Goal: Use online tool/utility: Utilize a website feature to perform a specific function

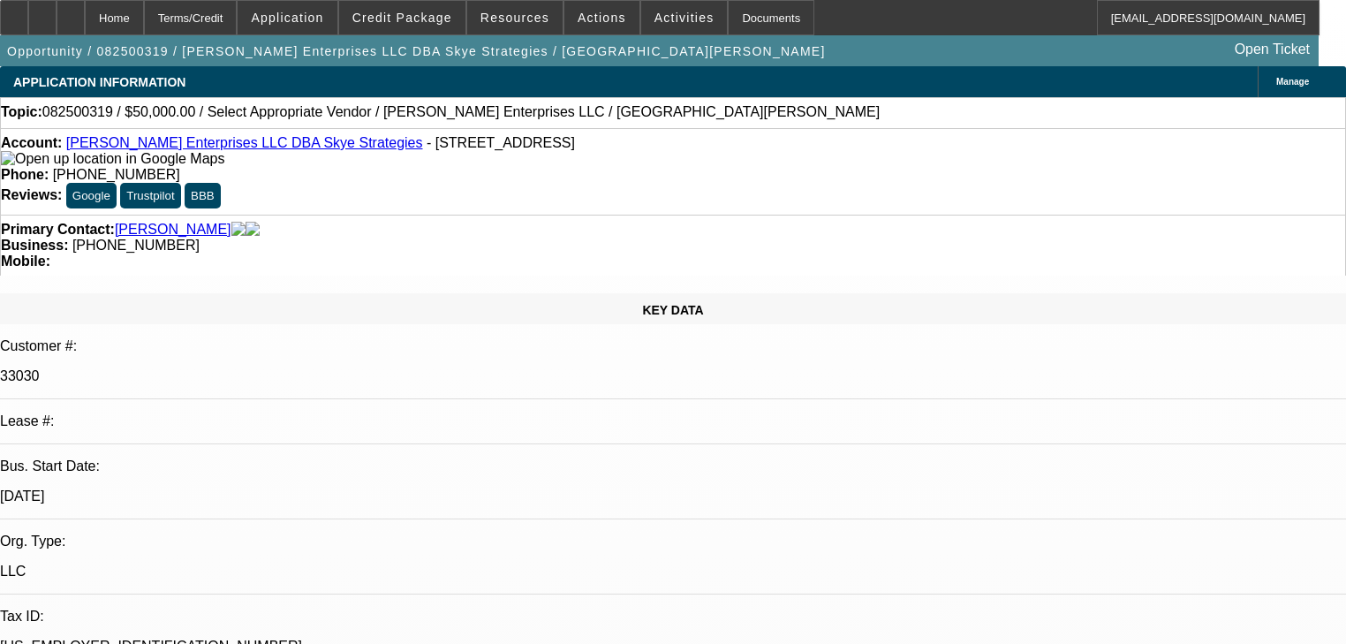
select select "0"
select select "2"
select select "0.1"
select select "4"
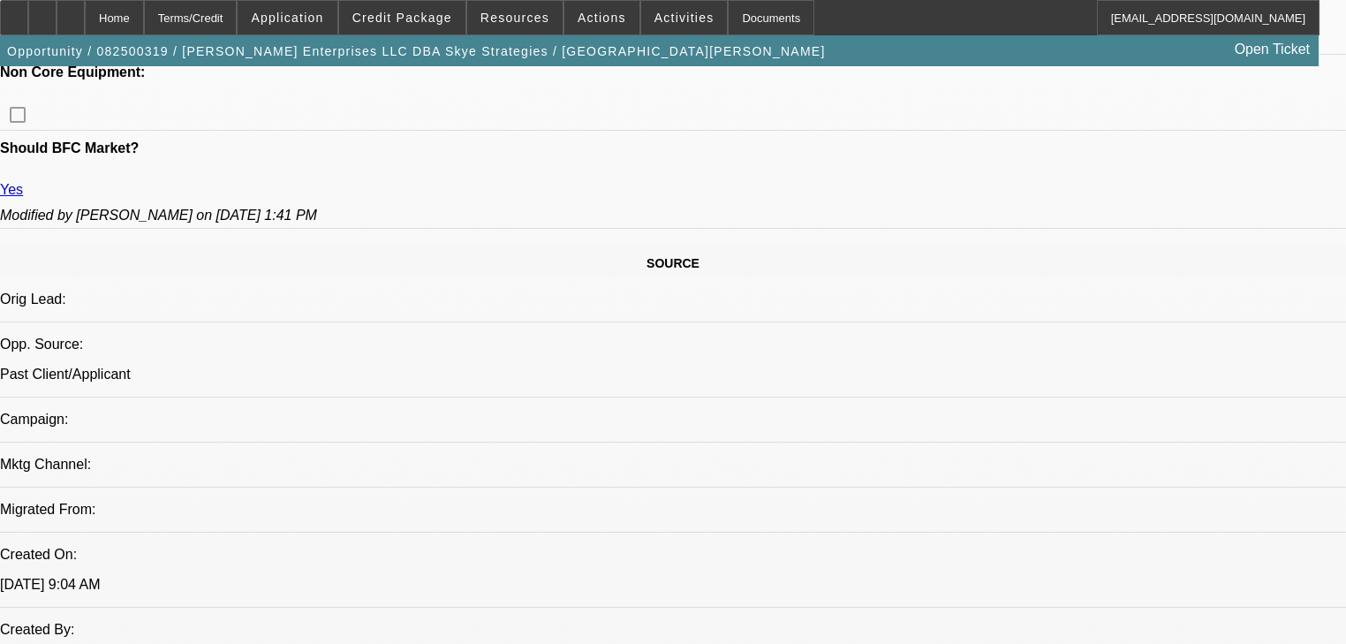
scroll to position [918, 0]
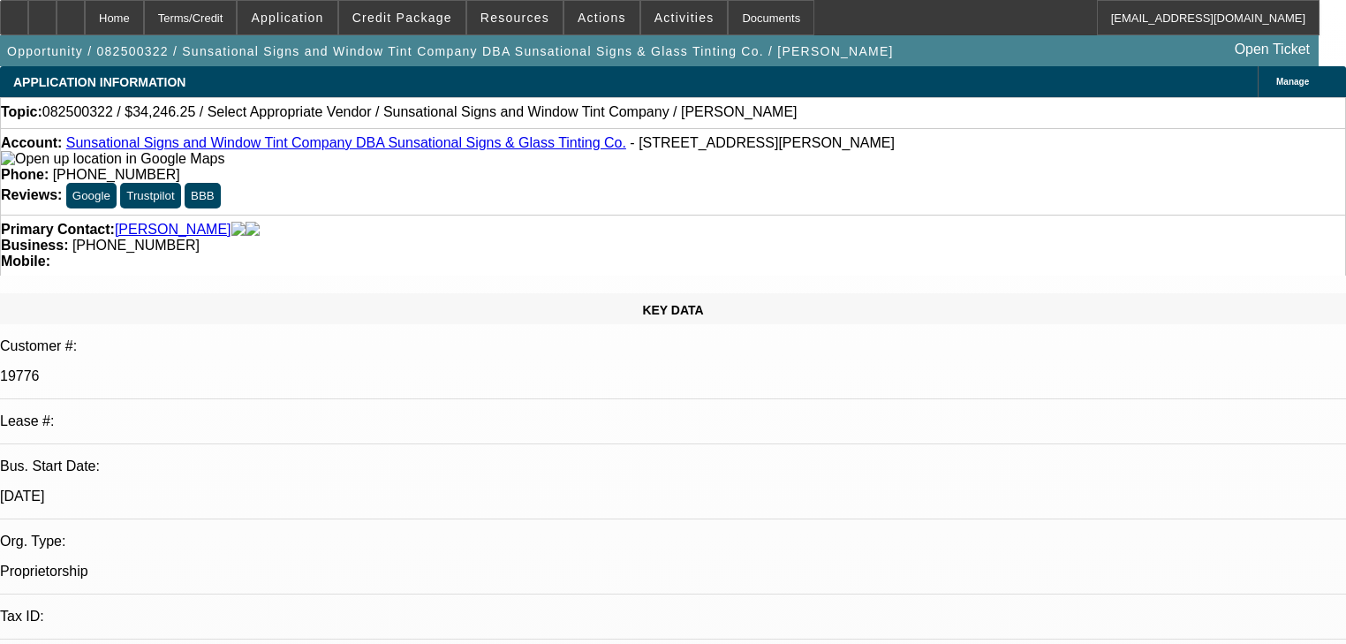
select select "0"
select select "2"
select select "0.1"
select select "4"
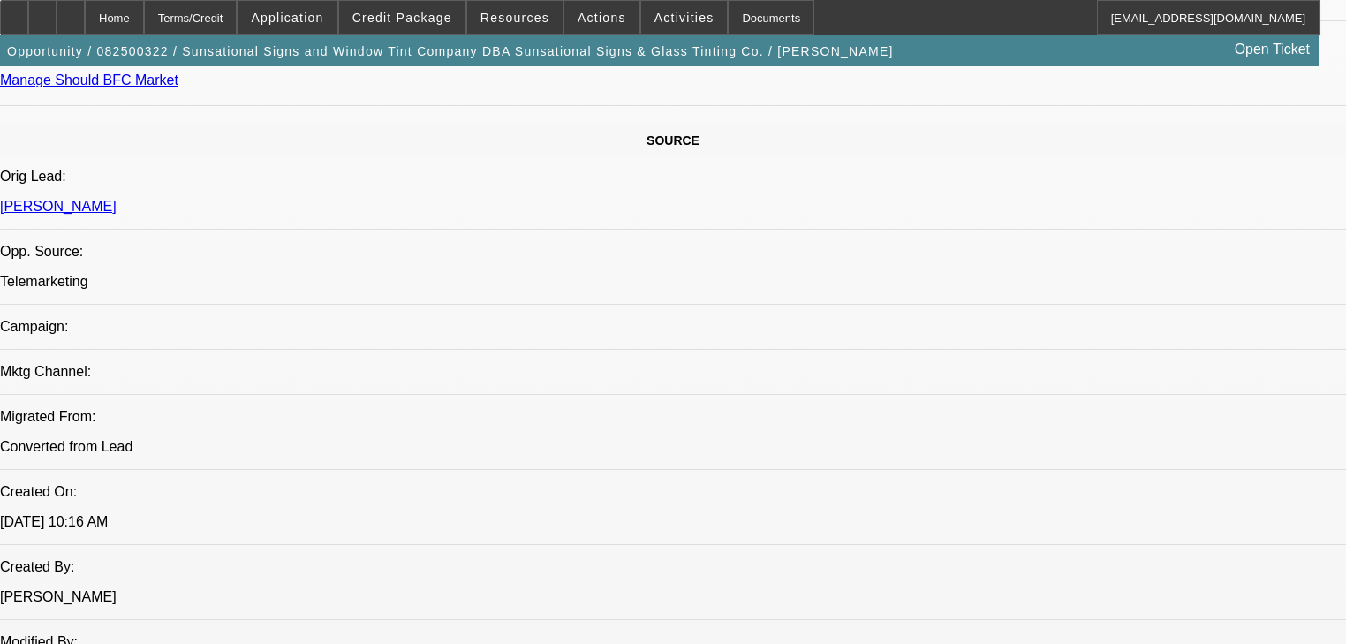
scroll to position [1130, 0]
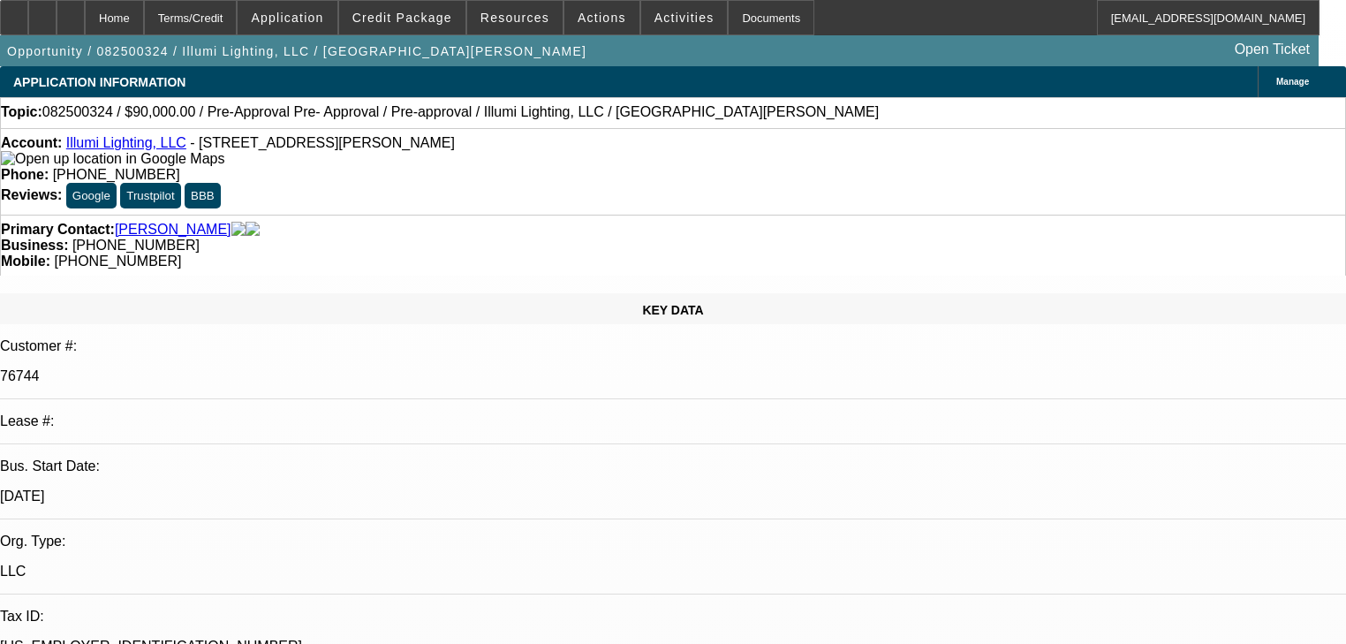
select select "0"
select select "3"
select select "0"
select select "6"
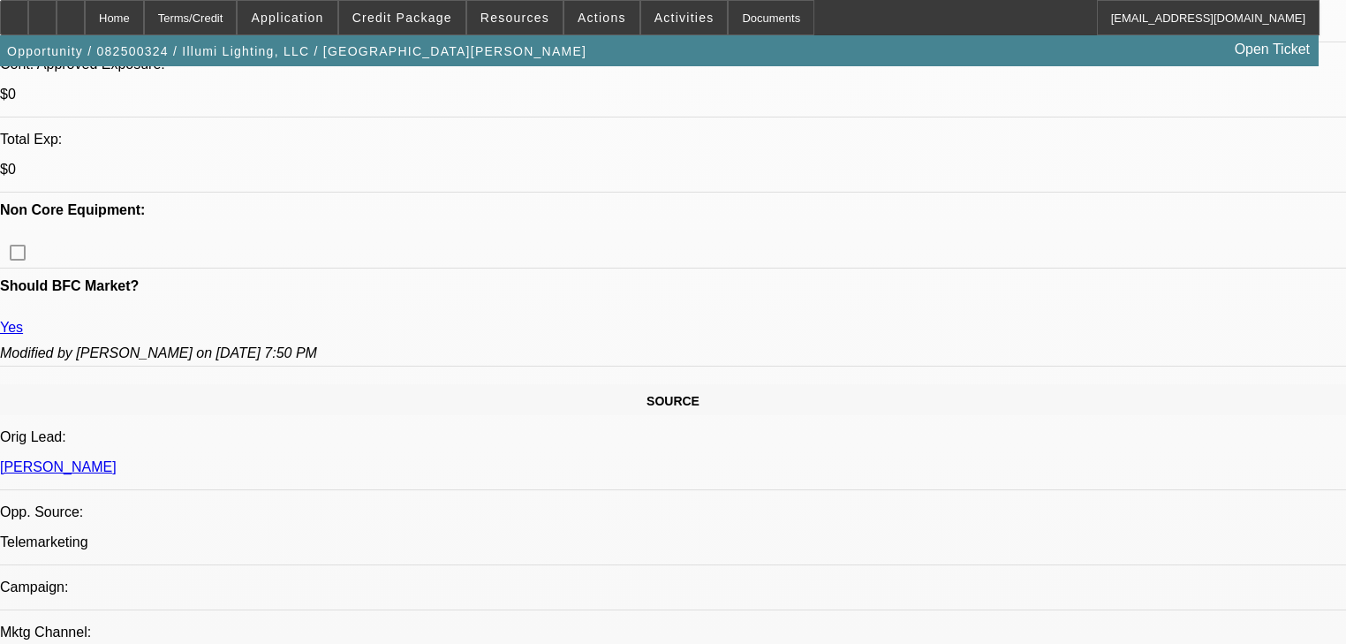
scroll to position [989, 0]
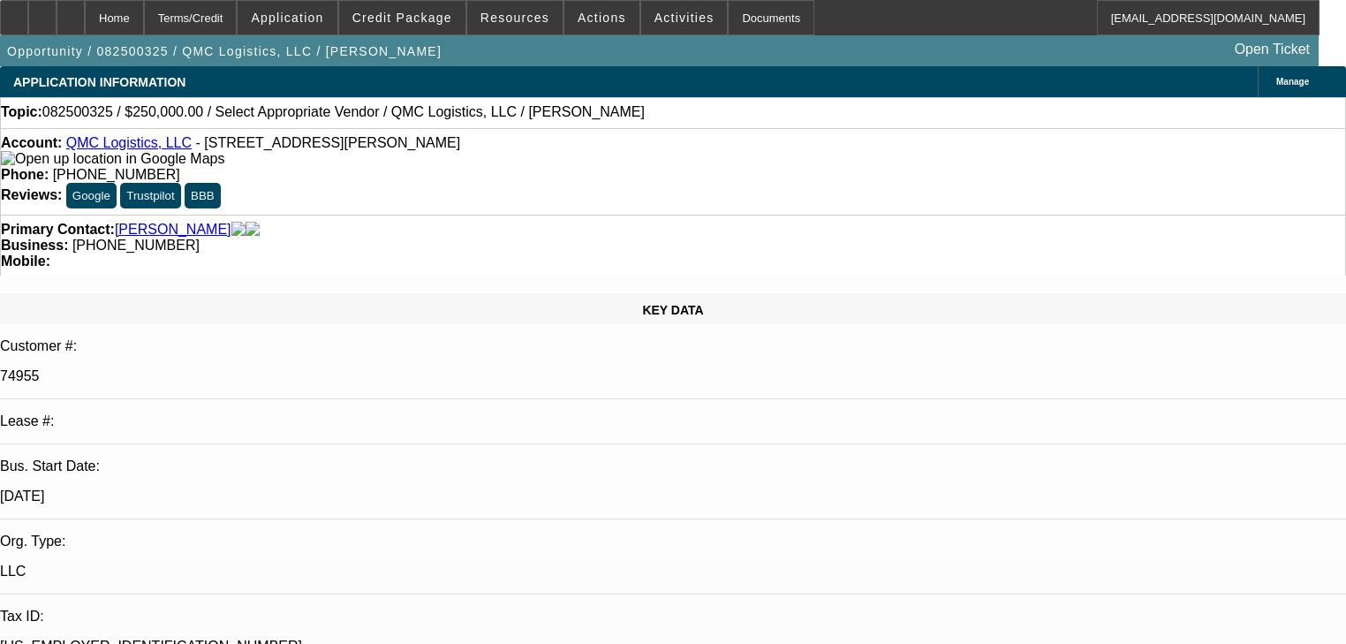
select select "0"
select select "2"
select select "0.1"
select select "4"
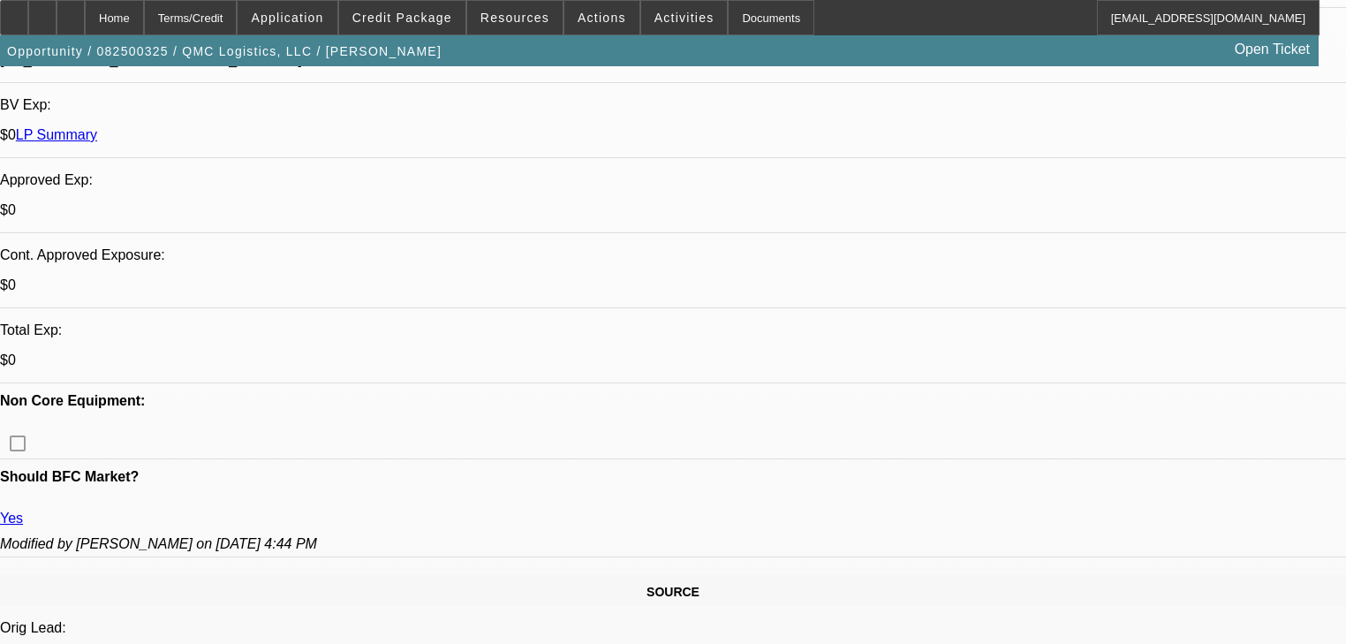
scroll to position [777, 0]
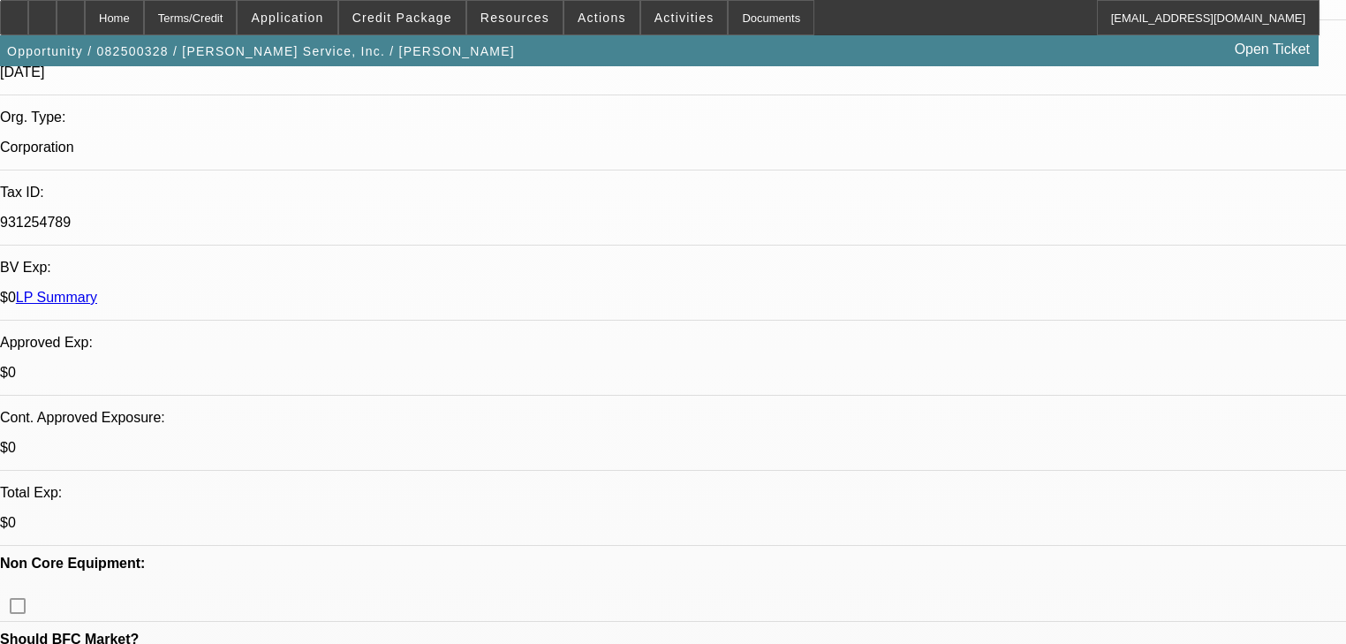
select select "0"
select select "6"
select select "0"
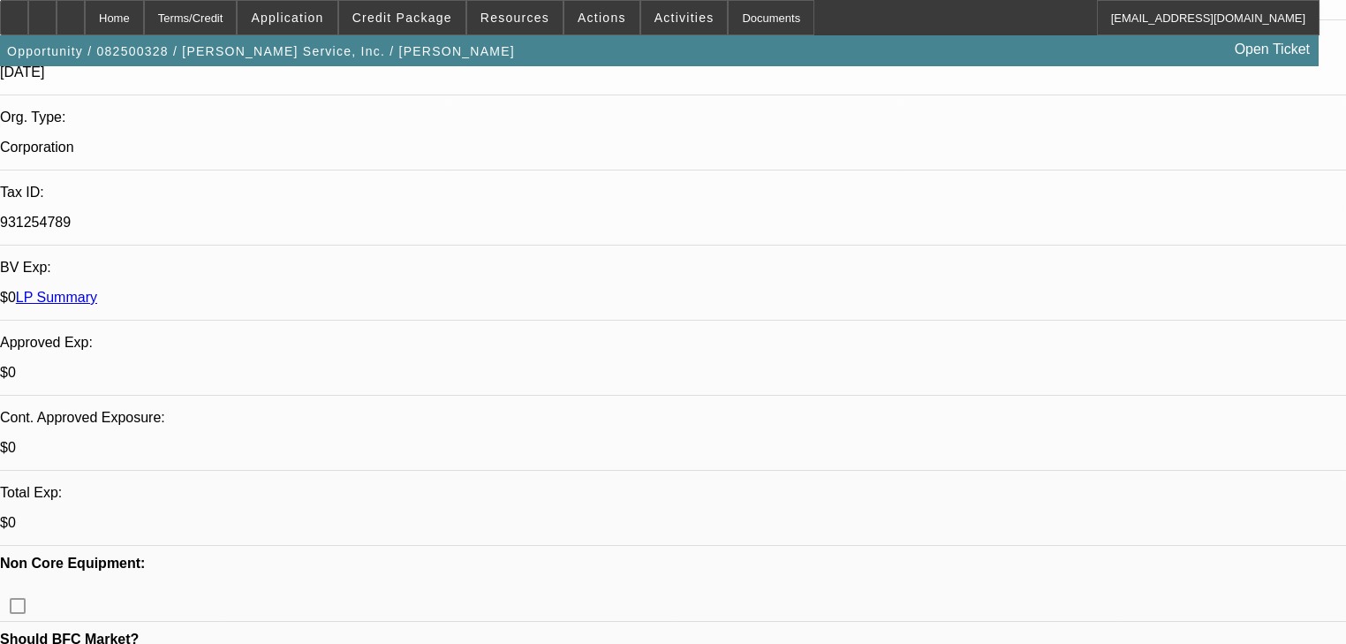
select select "0"
select select "6"
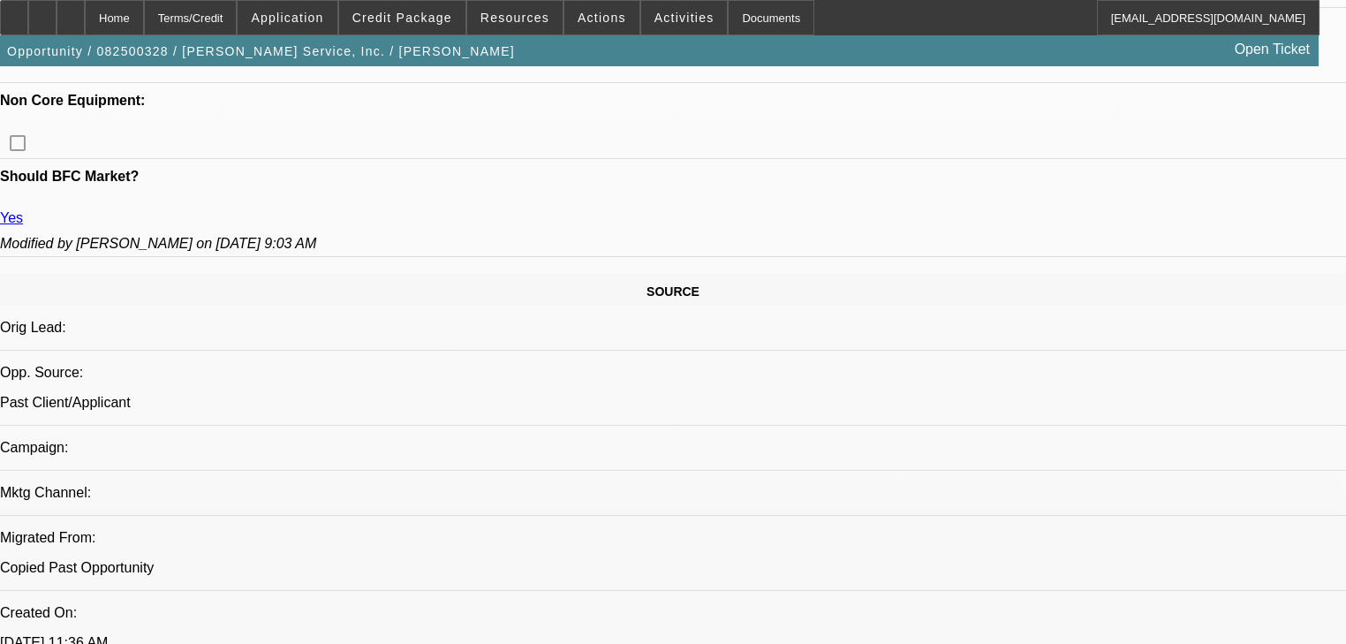
scroll to position [918, 0]
